Goal: Find specific page/section: Find specific page/section

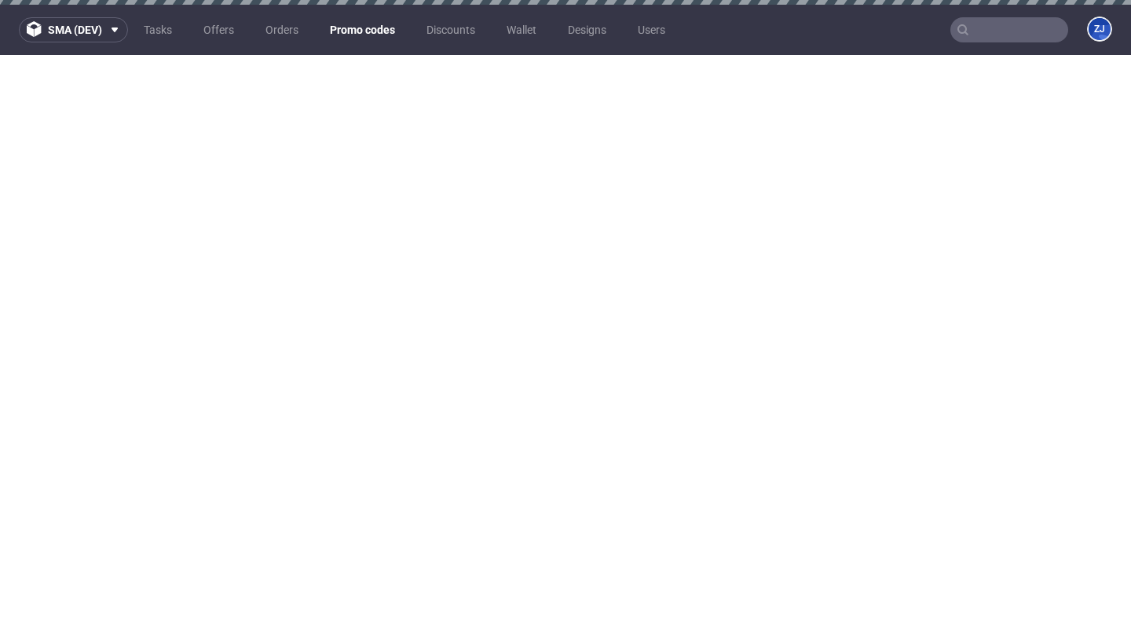
click at [364, 28] on link "Promo codes" at bounding box center [363, 29] width 84 height 25
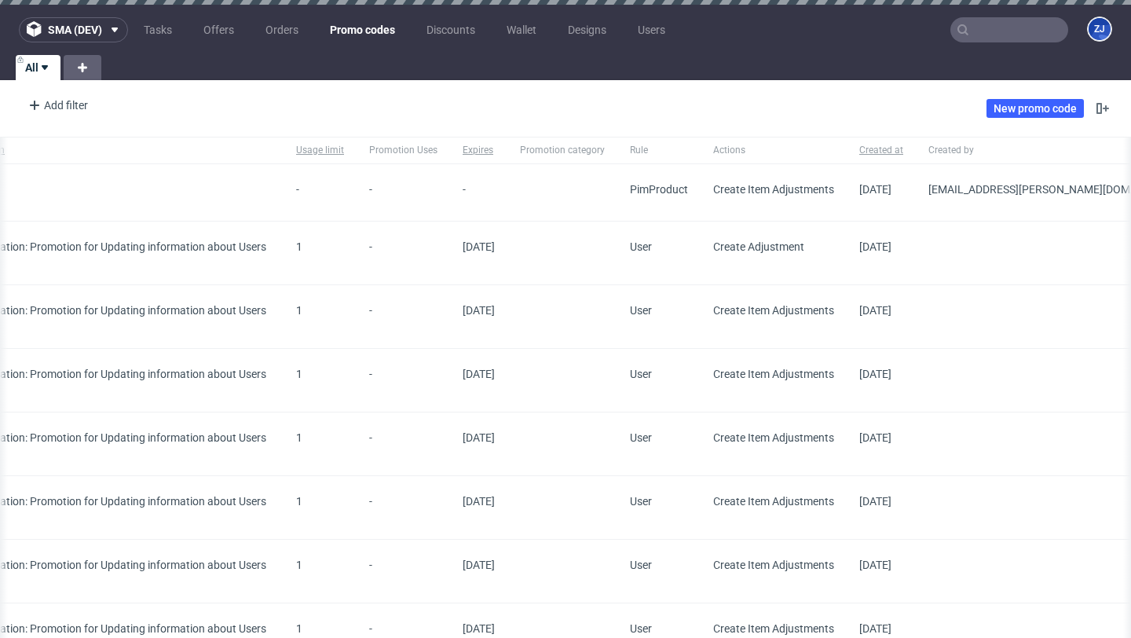
scroll to position [0, 579]
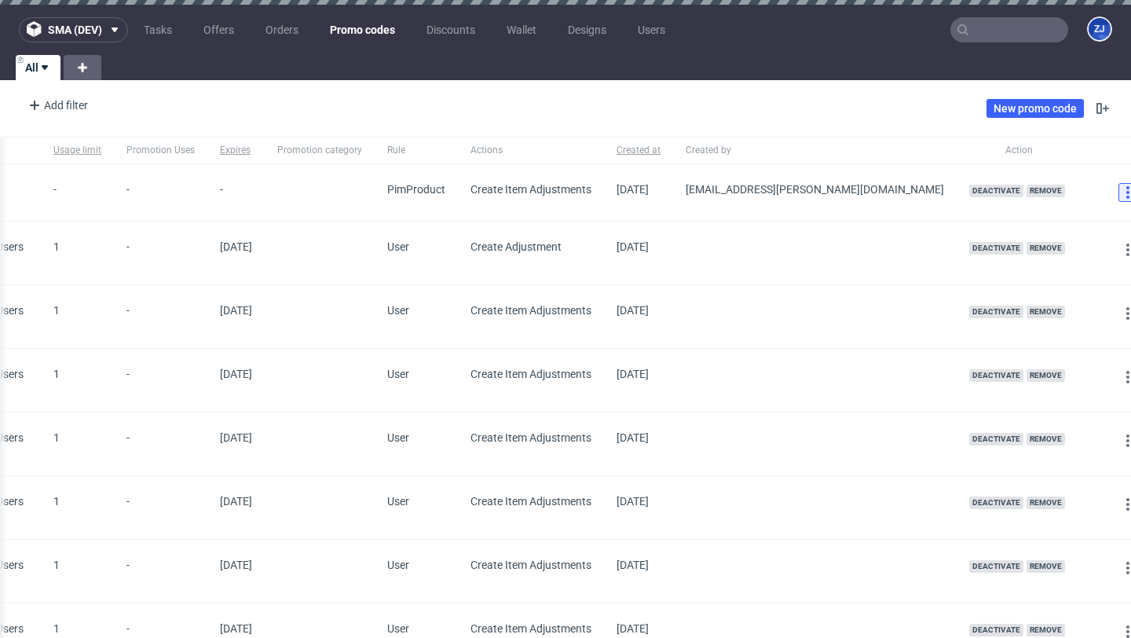
click at [1122, 188] on icon at bounding box center [1128, 192] width 13 height 13
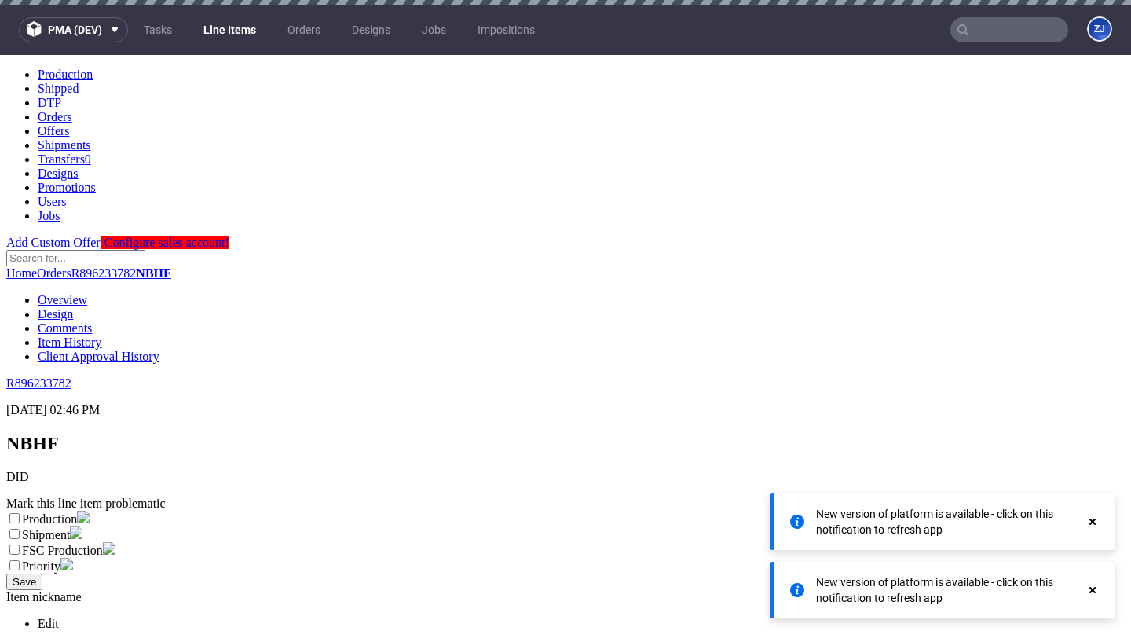
scroll to position [9, 0]
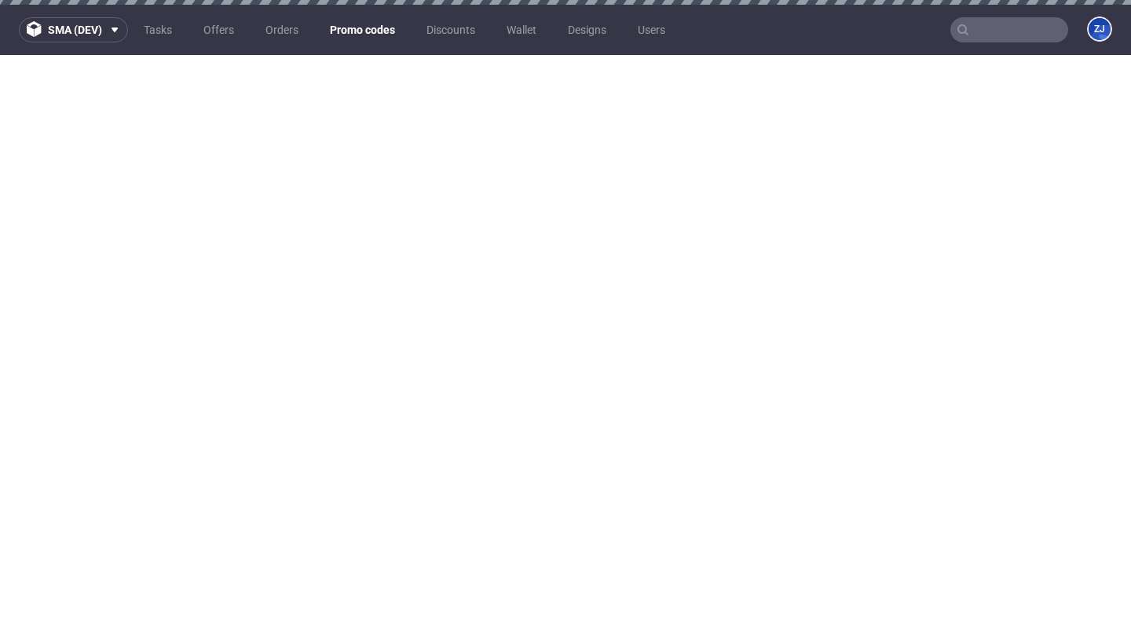
click at [349, 35] on link "Promo codes" at bounding box center [363, 29] width 84 height 25
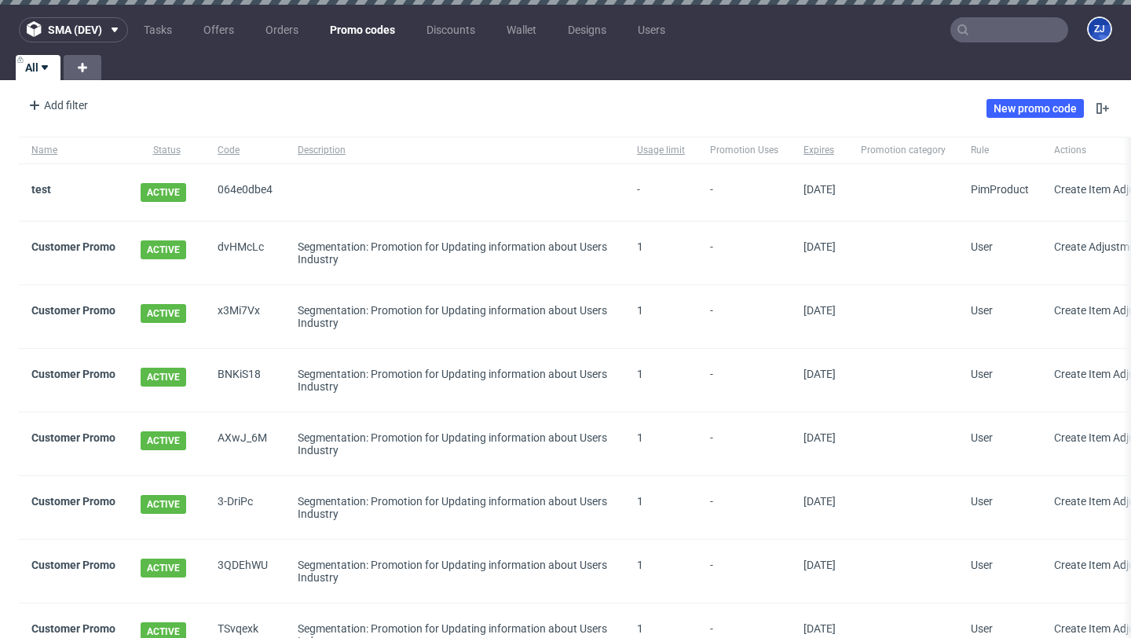
click at [45, 182] on div "test" at bounding box center [73, 192] width 109 height 57
click at [44, 183] on link "test" at bounding box center [41, 189] width 20 height 13
